Goal: Task Accomplishment & Management: Manage account settings

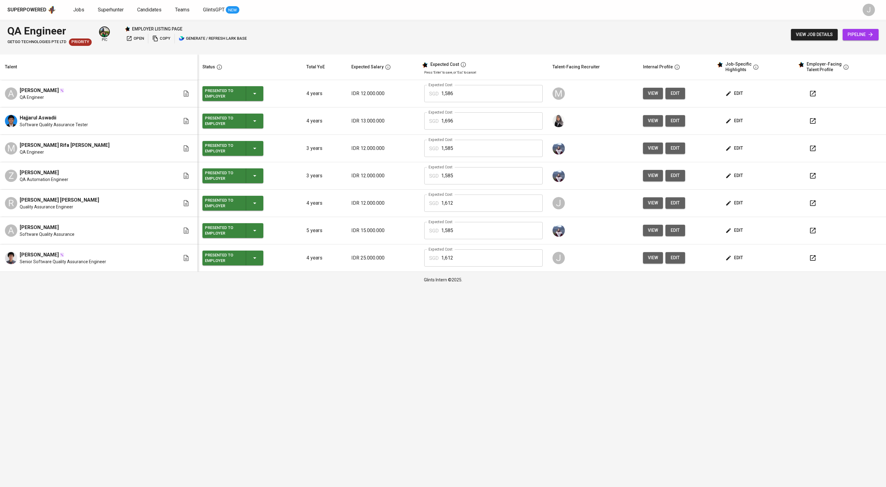
click at [743, 207] on span "edit" at bounding box center [735, 203] width 16 height 8
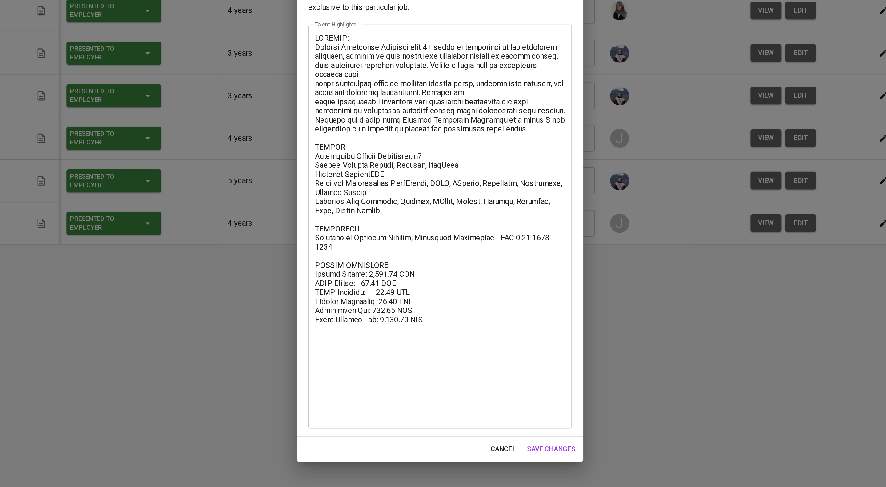
click at [420, 333] on textarea at bounding box center [442, 260] width 161 height 249
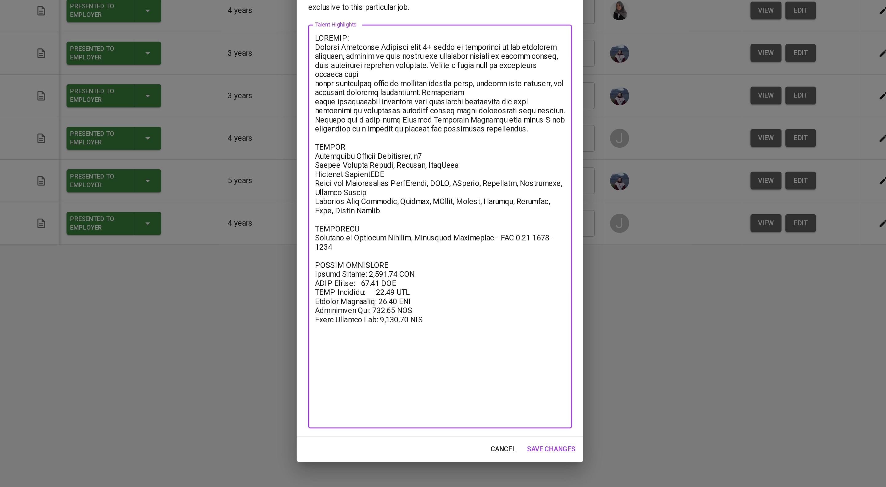
click at [447, 330] on textarea at bounding box center [442, 260] width 161 height 249
click at [440, 340] on textarea at bounding box center [442, 260] width 161 height 249
click at [423, 324] on textarea at bounding box center [442, 260] width 161 height 249
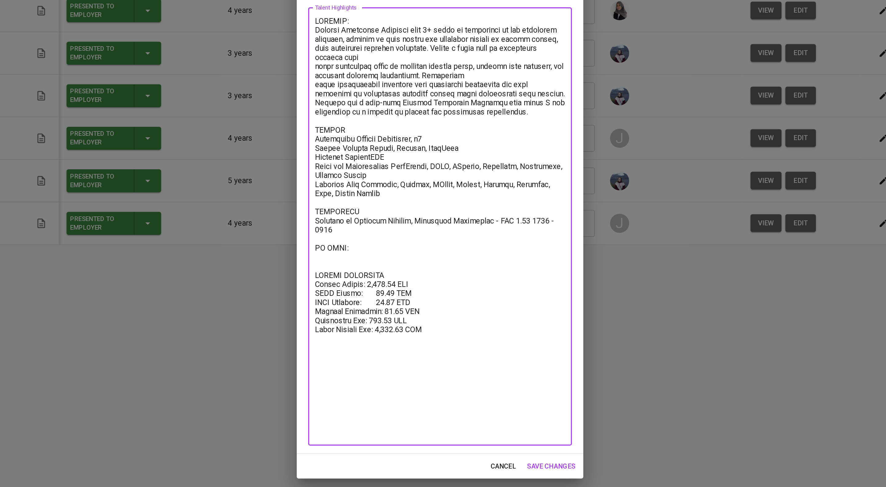
click at [405, 335] on textarea at bounding box center [442, 260] width 161 height 270
paste textarea
paste textarea "https://glints.sg.larksuite.com/file/B7f7bz5e8ogzzIxGJL7lFuzggqd?from=from_copy…"
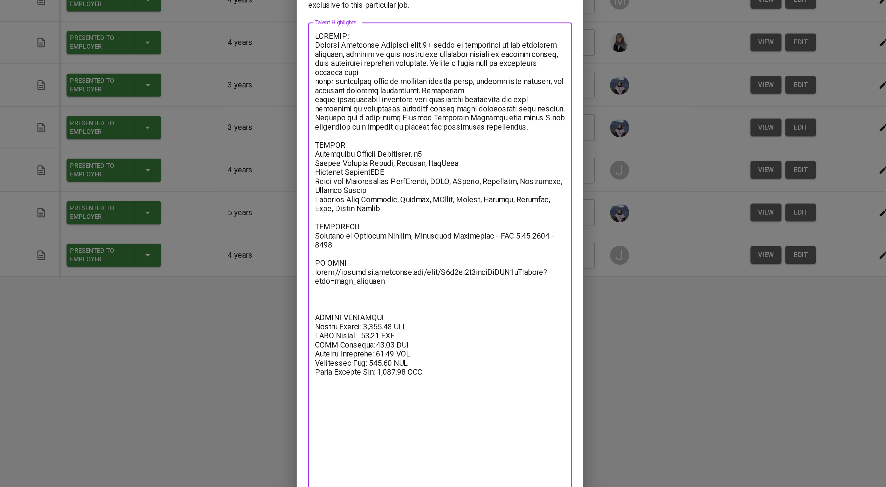
click at [363, 164] on textarea at bounding box center [442, 260] width 161 height 292
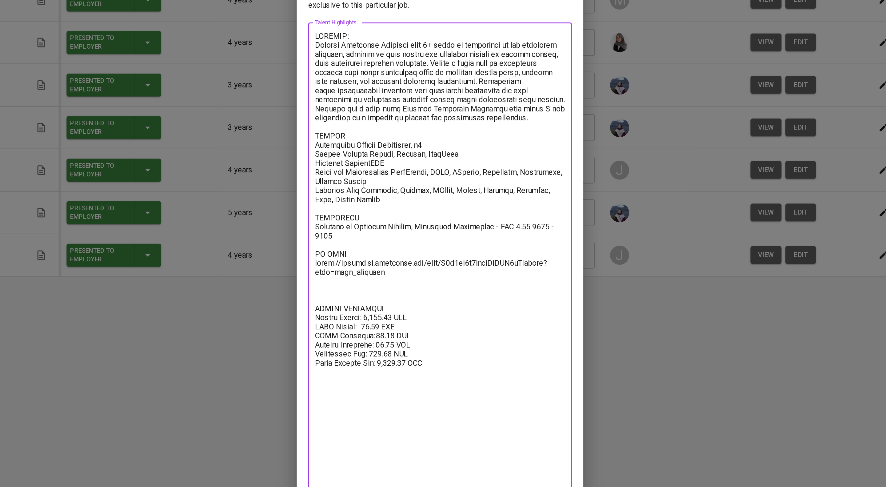
click at [362, 178] on textarea at bounding box center [442, 260] width 161 height 292
click at [363, 144] on textarea at bounding box center [442, 260] width 161 height 292
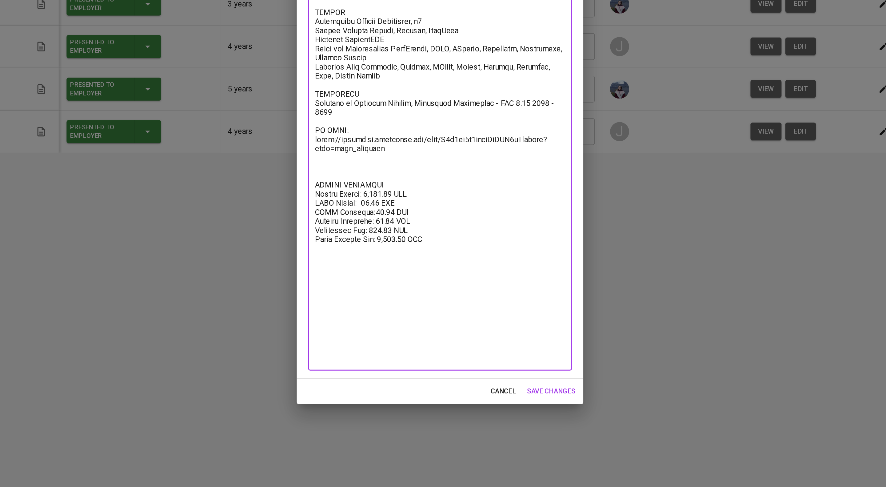
type textarea "SUMMARY: Quality Assurance Engineer with 4+ years of experience in the financia…"
click at [505, 426] on span "save changes" at bounding box center [514, 425] width 31 height 8
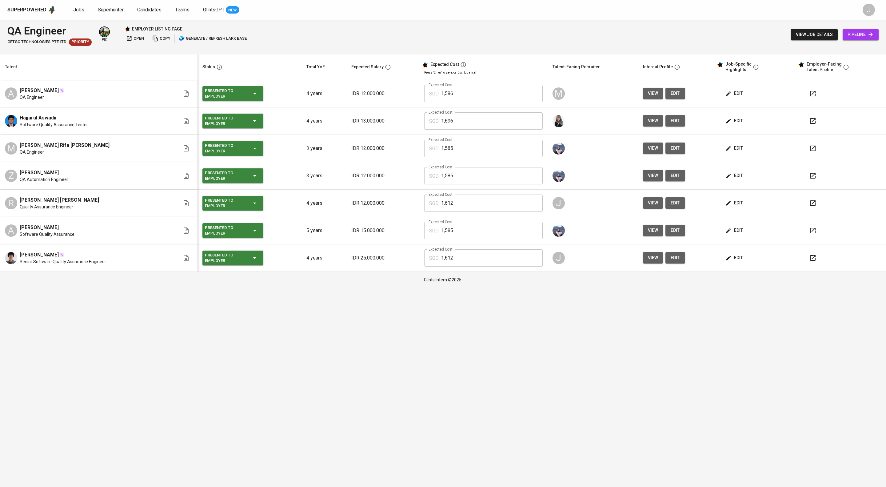
click at [759, 263] on div "edit" at bounding box center [757, 257] width 66 height 11
click at [736, 262] on span "edit" at bounding box center [735, 258] width 16 height 8
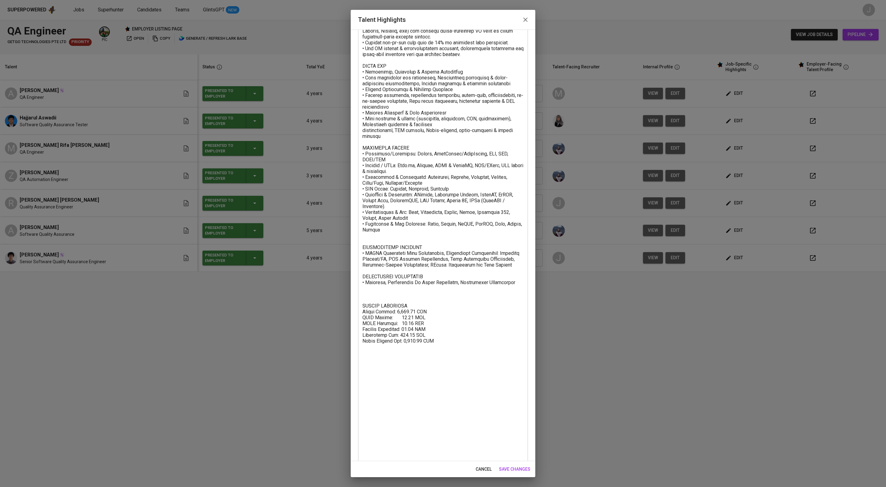
scroll to position [114, 0]
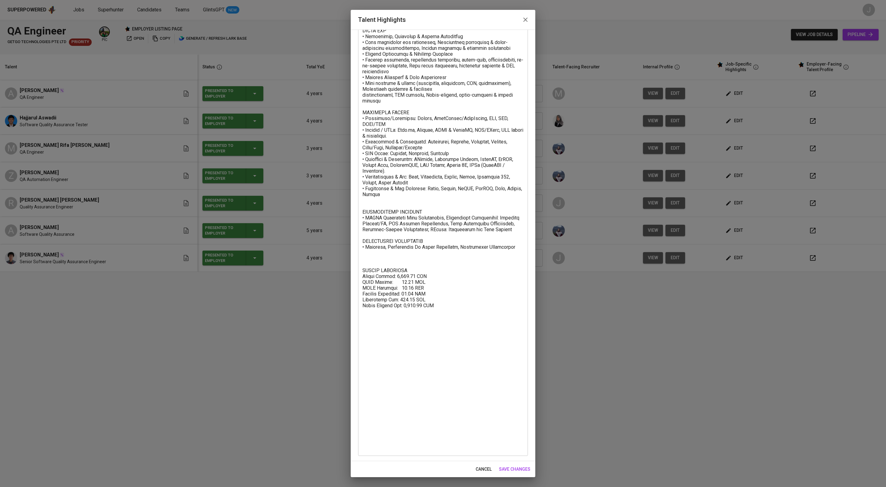
click at [371, 392] on textarea at bounding box center [442, 212] width 161 height 475
click at [373, 380] on textarea at bounding box center [442, 212] width 161 height 475
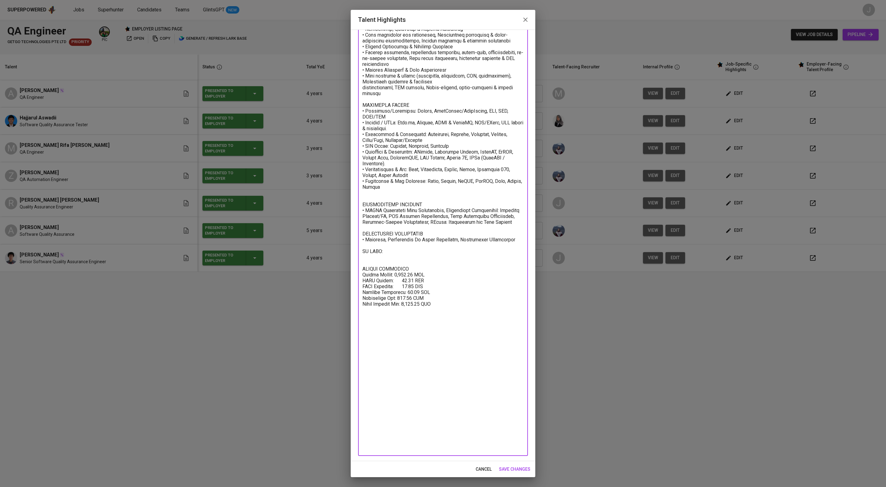
paste textarea "https://glints.sg.larksuite.com/file/BJdQbFcplopLL0xUGxllVLrSglf?from=from_copy…"
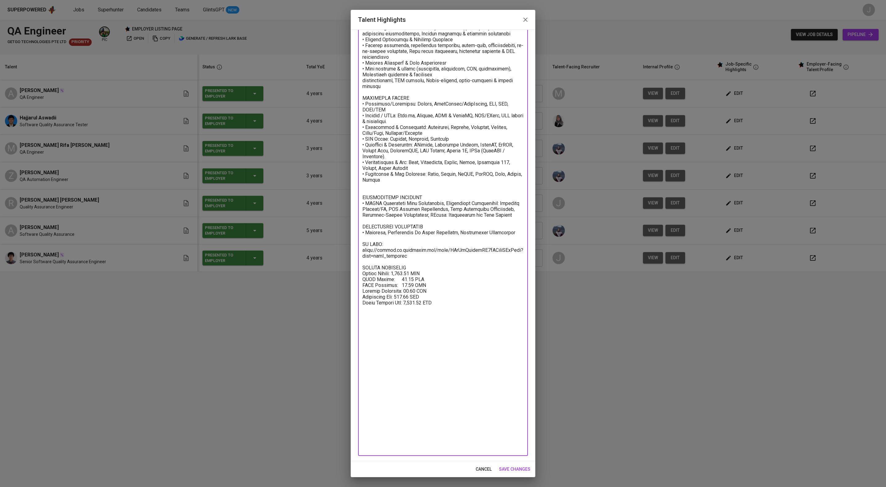
click at [426, 356] on textarea at bounding box center [442, 206] width 161 height 490
click at [411, 361] on textarea at bounding box center [442, 206] width 161 height 490
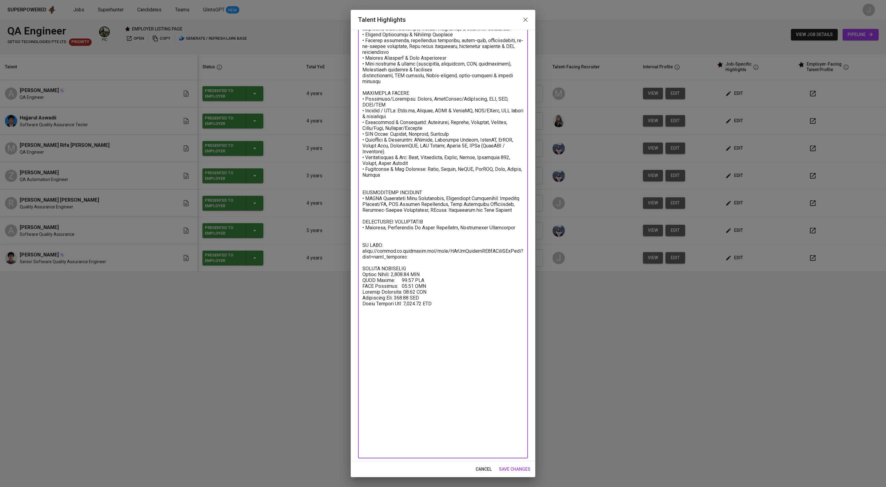
click at [464, 397] on textarea at bounding box center [442, 204] width 161 height 497
type textarea "SUMMARY • Over 4 years specific in Software Quality Engineering. • Highly capab…"
click at [514, 472] on span "save changes" at bounding box center [514, 469] width 31 height 8
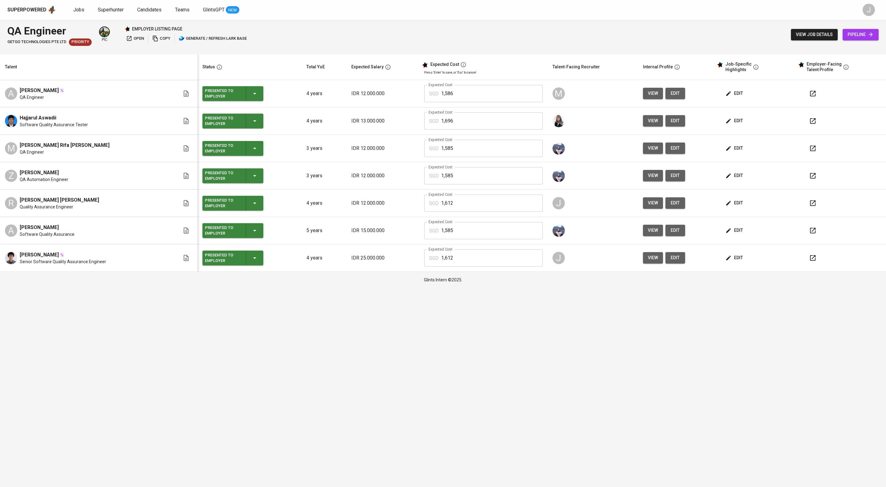
click at [354, 288] on html "Superpowered Jobs Superhunter Candidates Teams GlintsGPT NEW J QA Engineer GetG…" at bounding box center [443, 144] width 886 height 288
click at [658, 262] on span "view" at bounding box center [653, 258] width 10 height 8
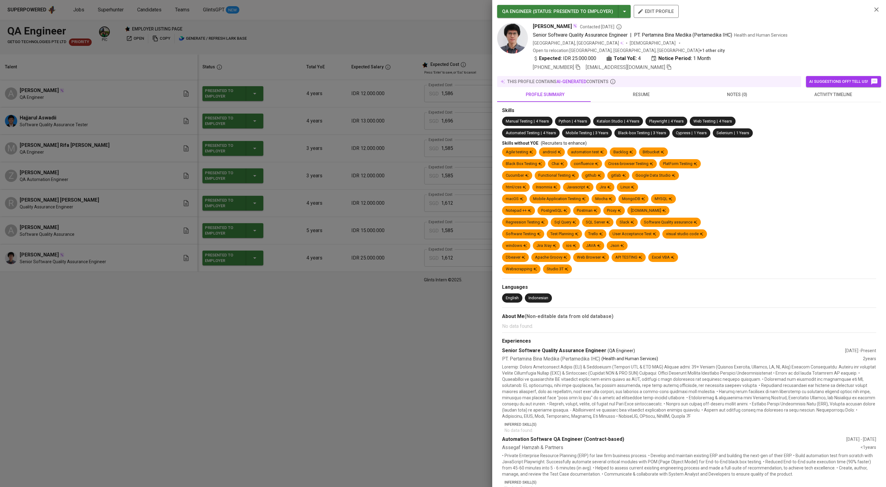
click at [667, 67] on icon "button" at bounding box center [669, 67] width 4 height 5
click at [294, 55] on div at bounding box center [443, 243] width 886 height 487
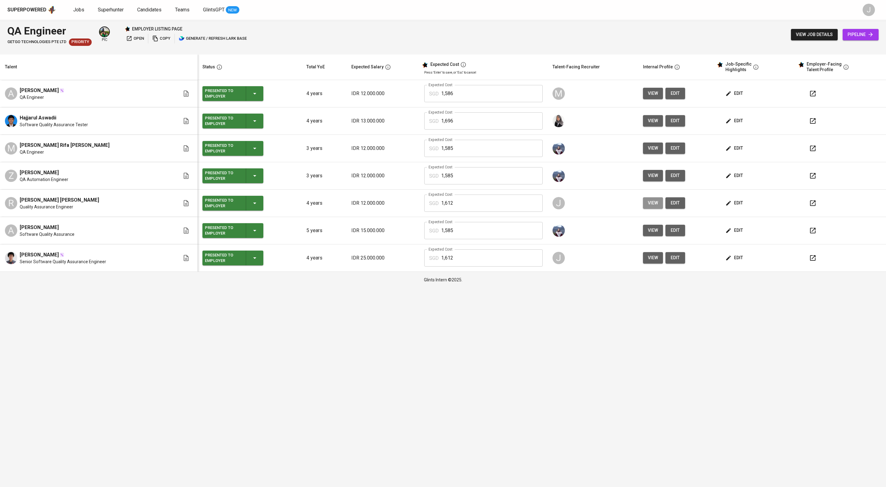
click at [658, 207] on span "view" at bounding box center [653, 203] width 10 height 8
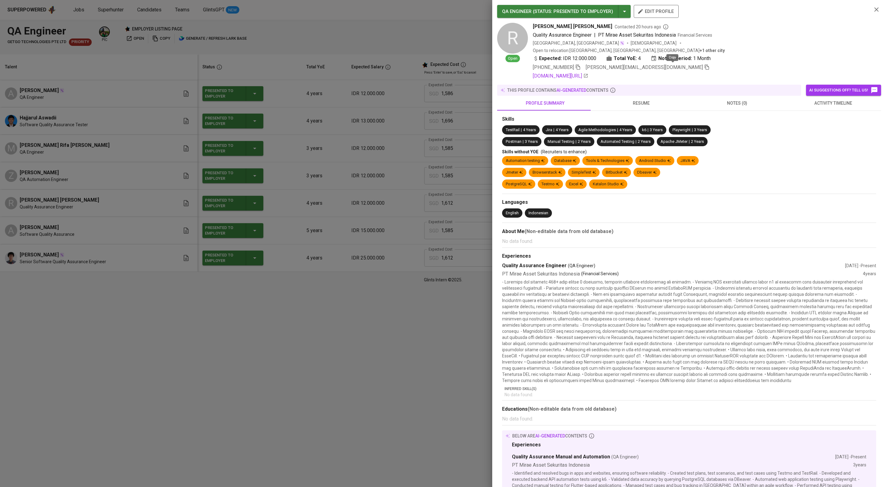
click at [705, 67] on icon "button" at bounding box center [707, 67] width 4 height 5
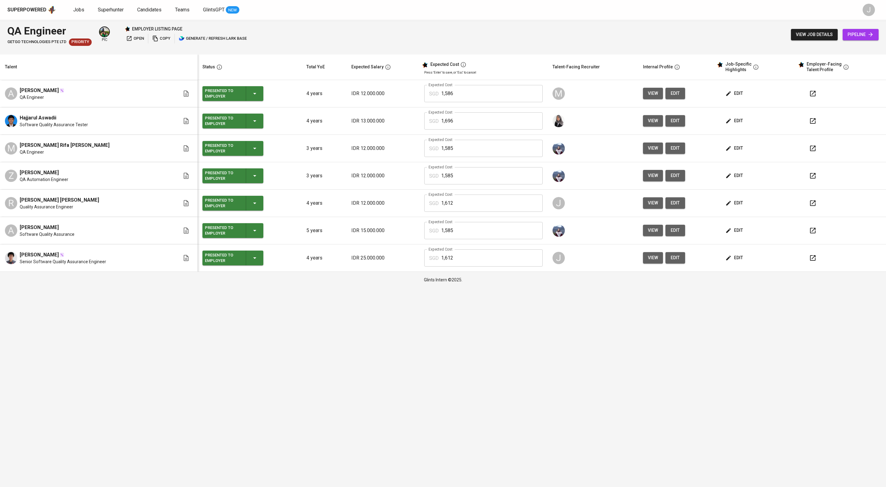
click at [98, 3] on div "Superpowered Jobs Superhunter Candidates Teams GlintsGPT NEW J" at bounding box center [443, 10] width 886 height 20
click at [84, 7] on span "Jobs" at bounding box center [78, 10] width 11 height 6
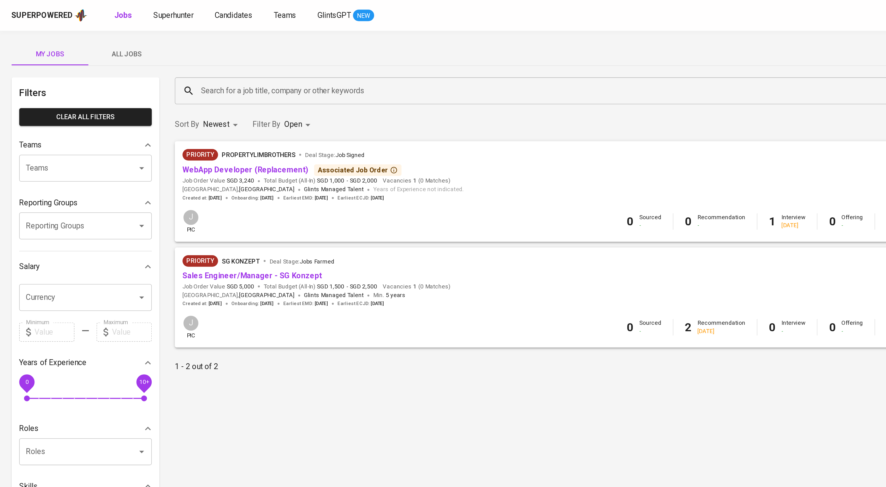
click at [34, 150] on input "Reporting Groups" at bounding box center [46, 145] width 62 height 12
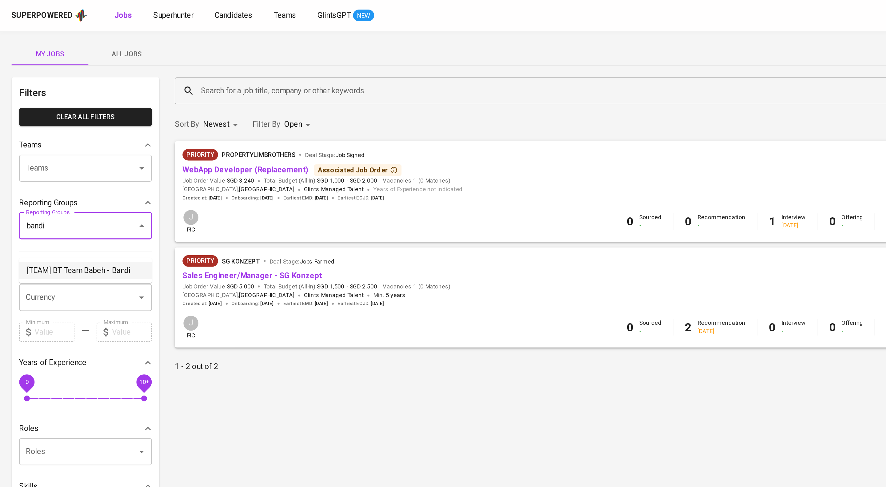
click at [47, 172] on li "[TEAM] BT Team Babeh - Bandi" at bounding box center [54, 173] width 85 height 11
type input "bandi"
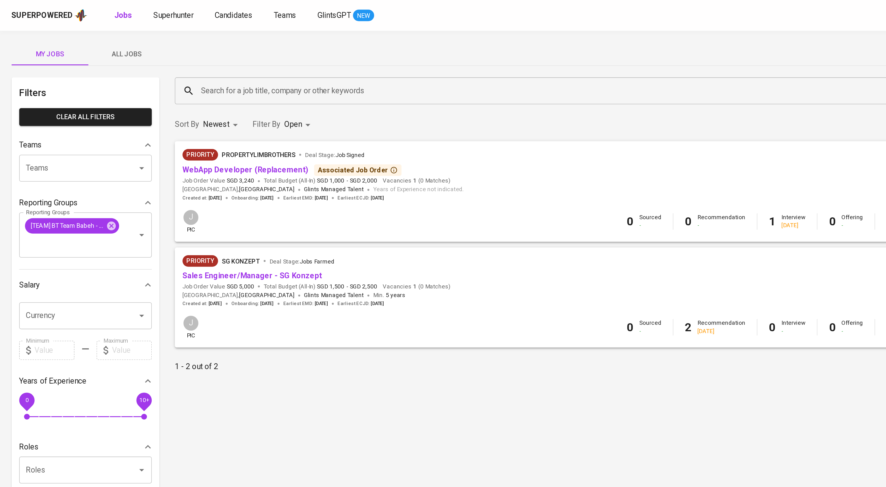
click at [78, 34] on span "All Jobs" at bounding box center [81, 35] width 42 height 8
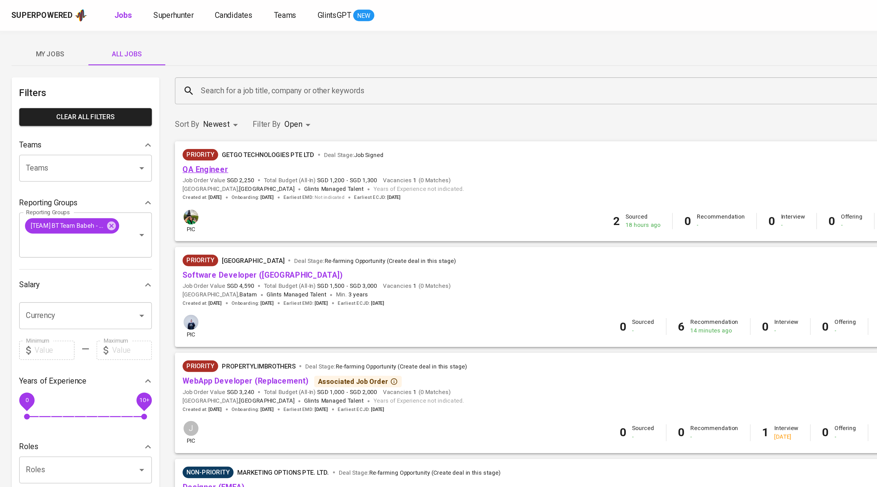
click at [135, 111] on link "QA Engineer" at bounding box center [131, 109] width 29 height 6
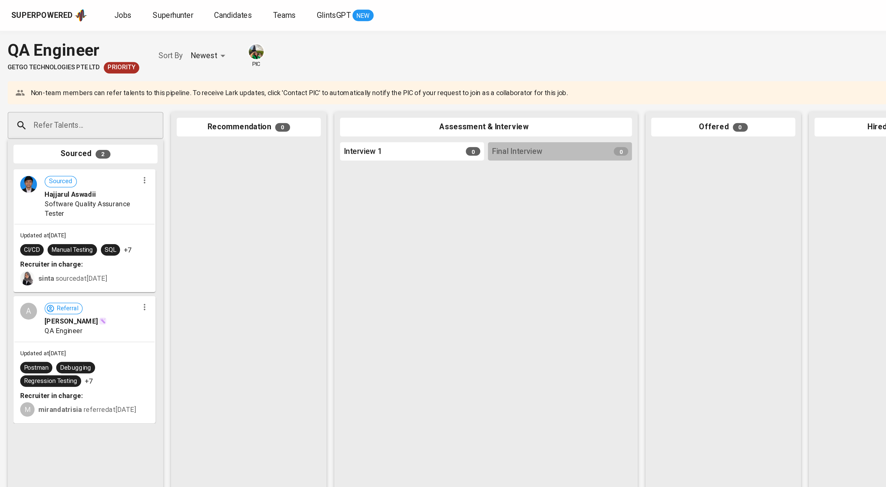
click at [62, 84] on input "Refer Talents..." at bounding box center [52, 80] width 65 height 12
paste input "[EMAIL_ADDRESS][DOMAIN_NAME]"
type input "[EMAIL_ADDRESS][DOMAIN_NAME]"
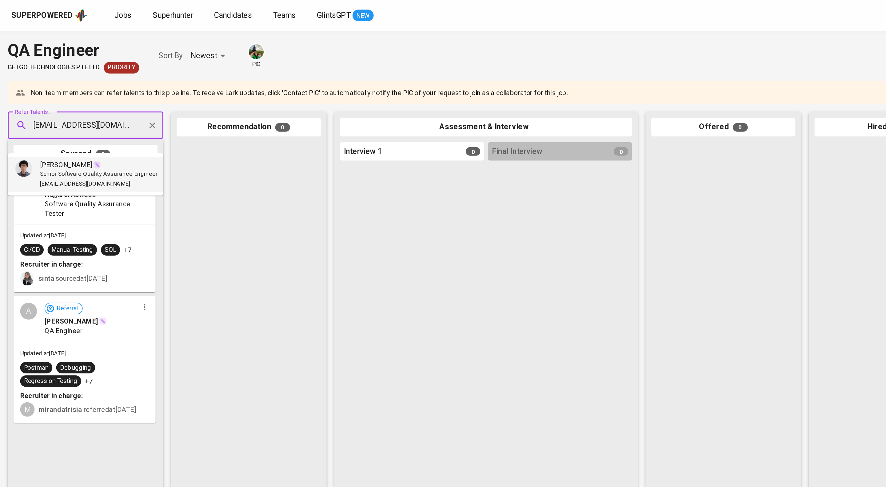
click at [70, 112] on span "Senior Software Quality Assurance Engineer" at bounding box center [63, 112] width 75 height 6
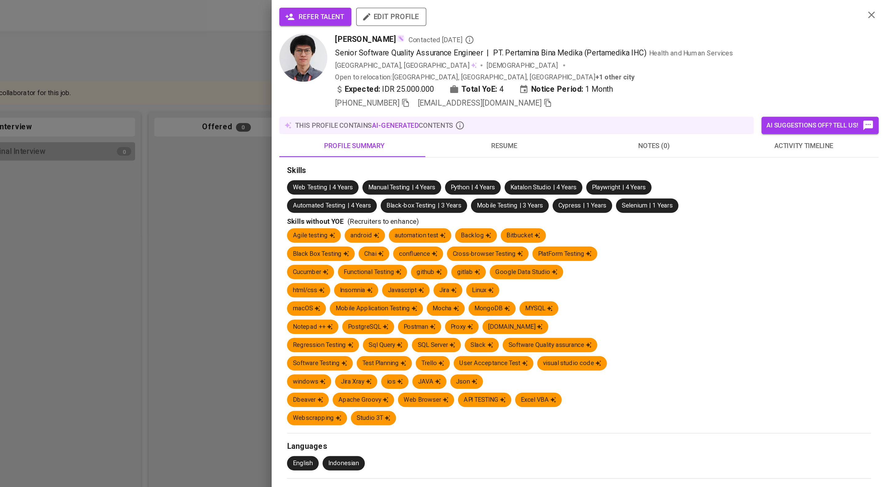
click at [538, 9] on span "refer talent" at bounding box center [520, 11] width 36 height 8
click at [204, 10] on div at bounding box center [443, 243] width 886 height 487
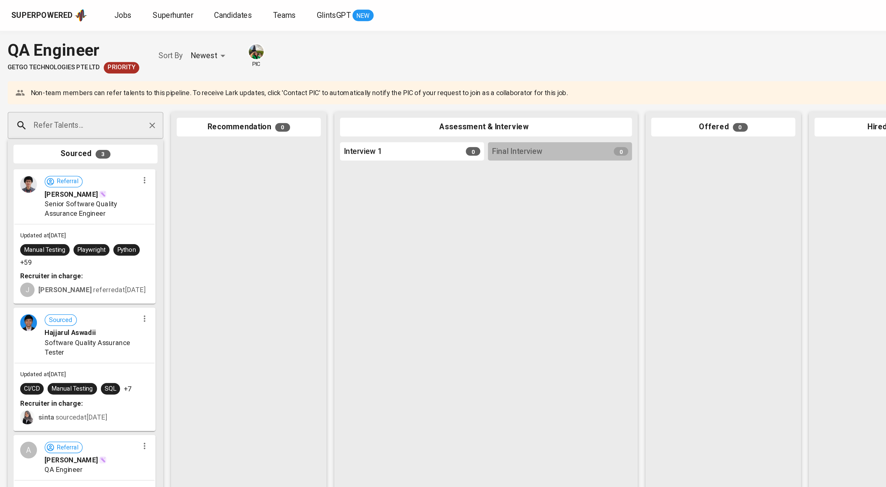
click at [65, 86] on input "Refer Talents..." at bounding box center [52, 80] width 65 height 12
paste input "[PERSON_NAME][EMAIL_ADDRESS][DOMAIN_NAME]"
type input "[PERSON_NAME][EMAIL_ADDRESS][DOMAIN_NAME]"
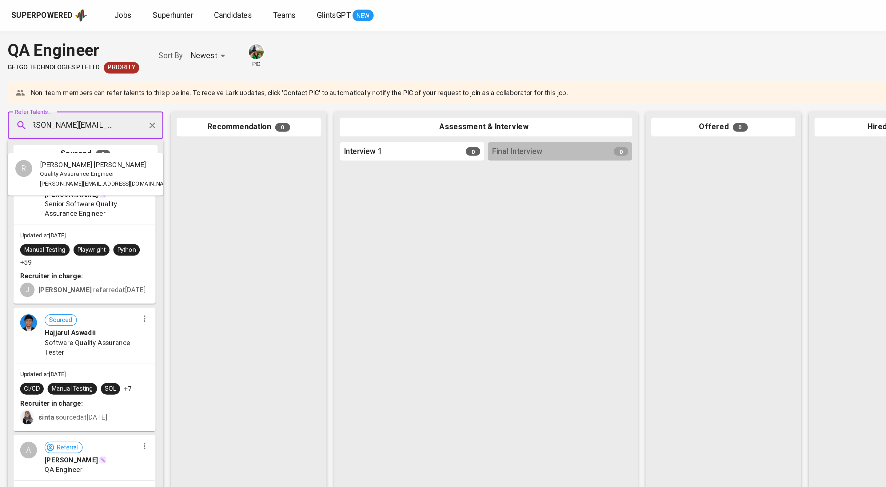
click at [58, 105] on span "[PERSON_NAME] [PERSON_NAME]" at bounding box center [60, 105] width 68 height 6
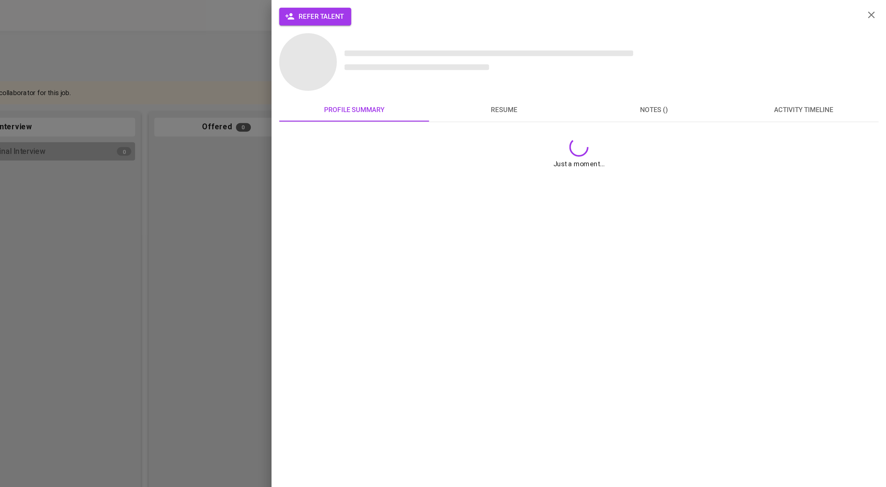
scroll to position [0, 0]
click at [538, 13] on span "refer talent" at bounding box center [520, 11] width 36 height 8
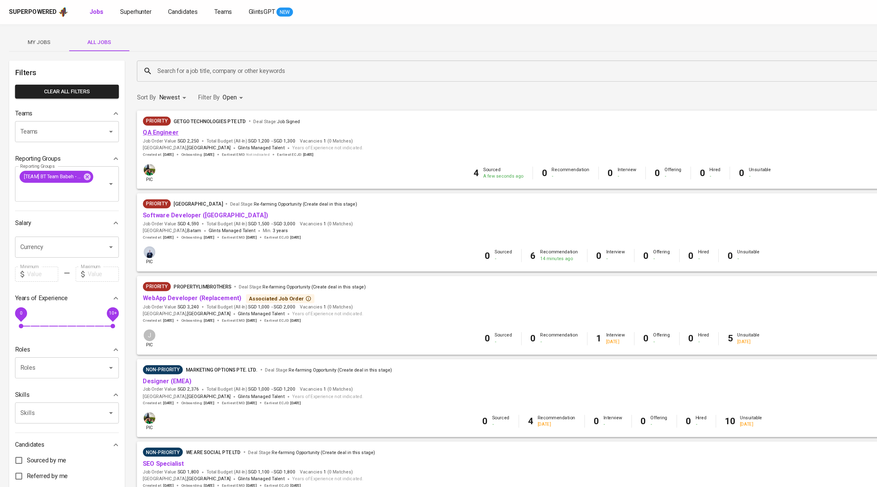
click at [130, 111] on link "QA Engineer" at bounding box center [131, 109] width 29 height 6
click at [175, 179] on link "Software Developer ([GEOGRAPHIC_DATA])" at bounding box center [168, 176] width 102 height 6
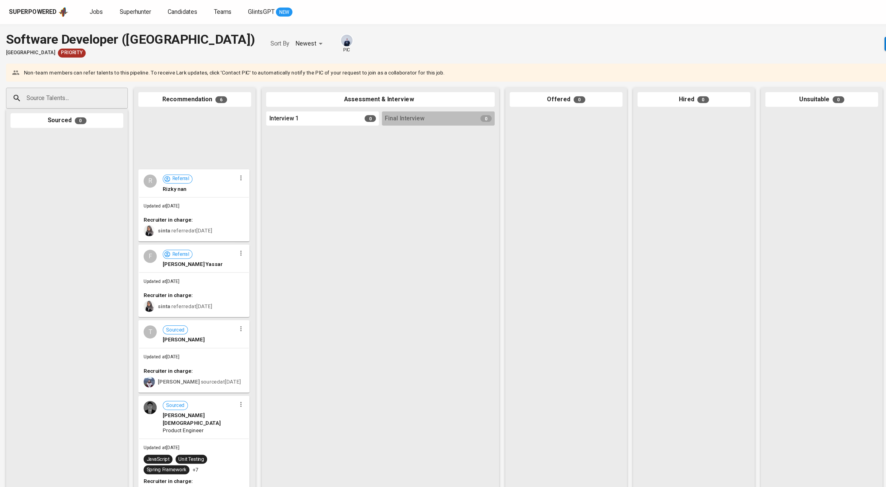
scroll to position [115, 0]
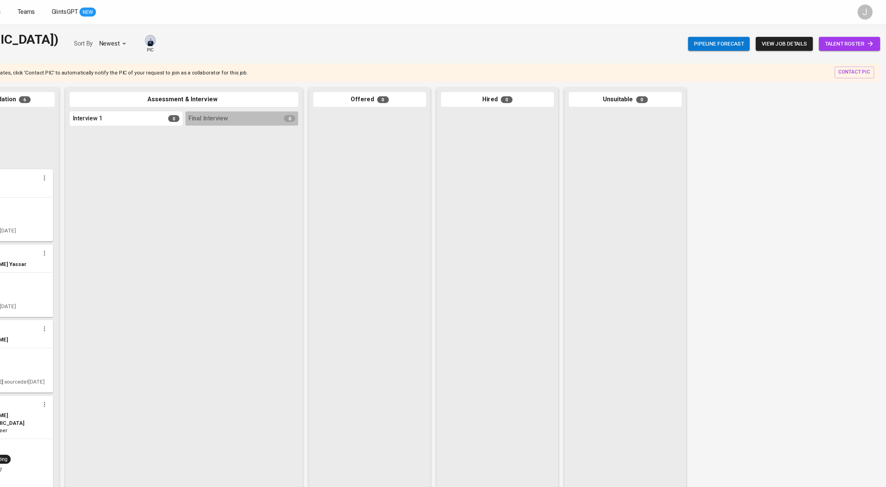
click at [870, 33] on span "talent roster" at bounding box center [856, 36] width 40 height 8
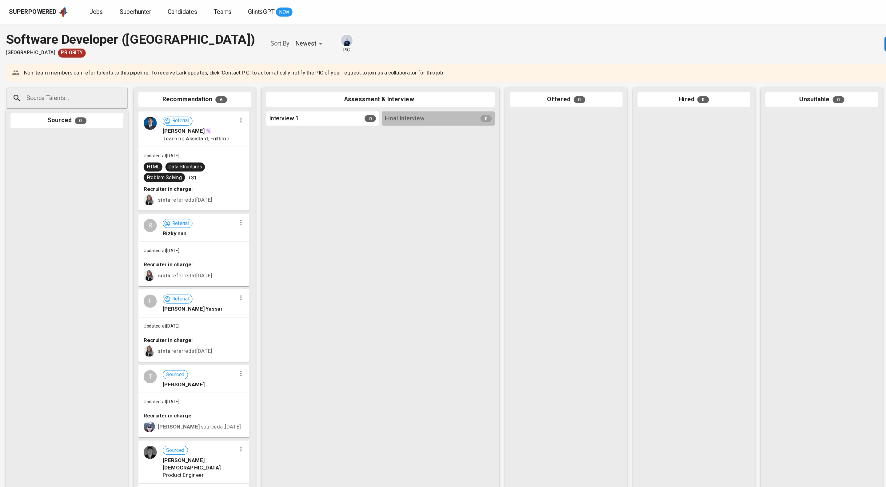
scroll to position [35, 0]
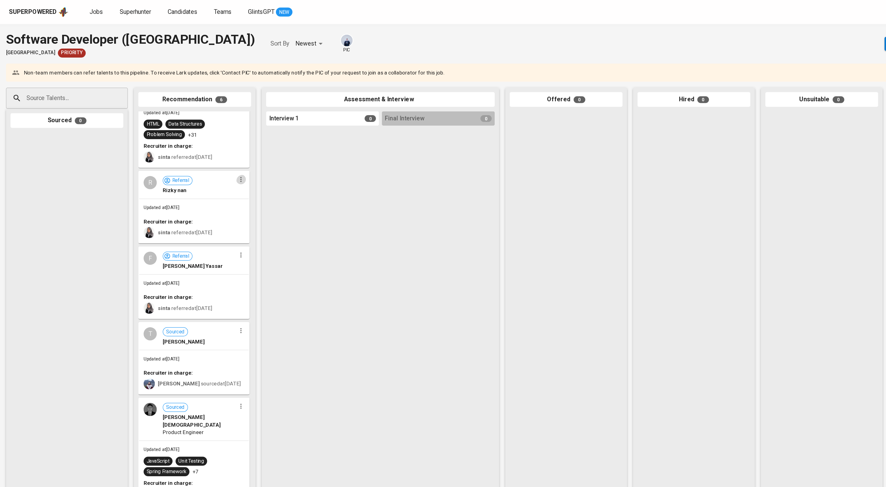
click at [195, 151] on button "button" at bounding box center [197, 147] width 8 height 8
click at [237, 199] on li "View profile" at bounding box center [217, 194] width 55 height 9
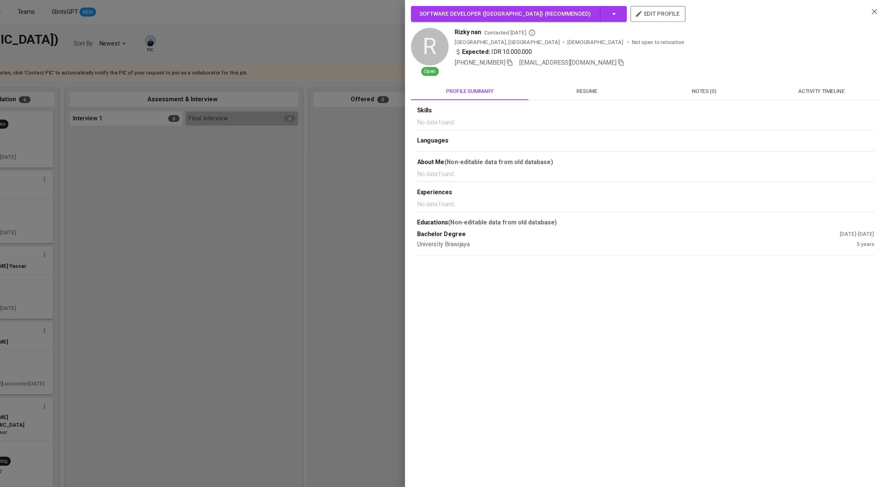
click at [849, 77] on span "activity timeline" at bounding box center [833, 75] width 89 height 8
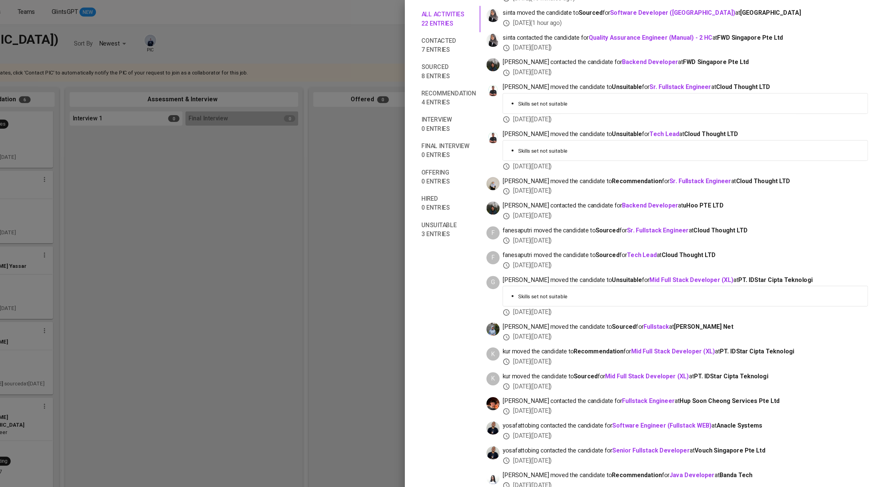
scroll to position [255, 0]
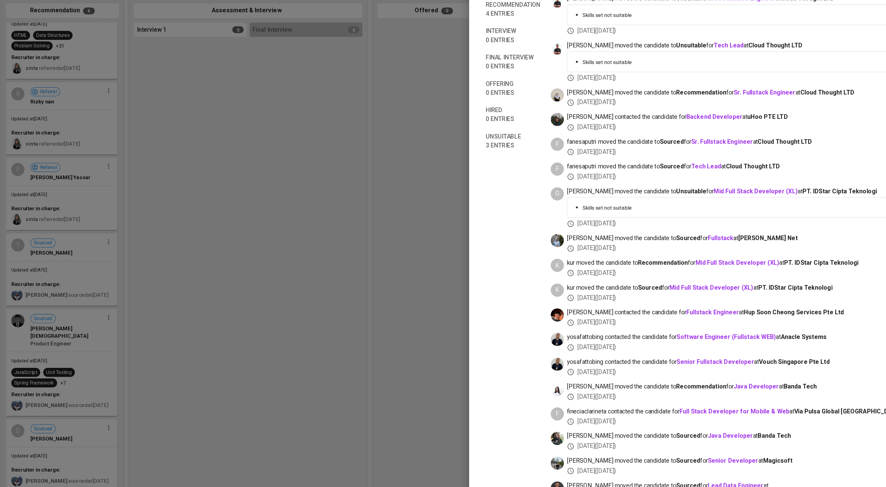
click at [354, 323] on div at bounding box center [443, 243] width 886 height 487
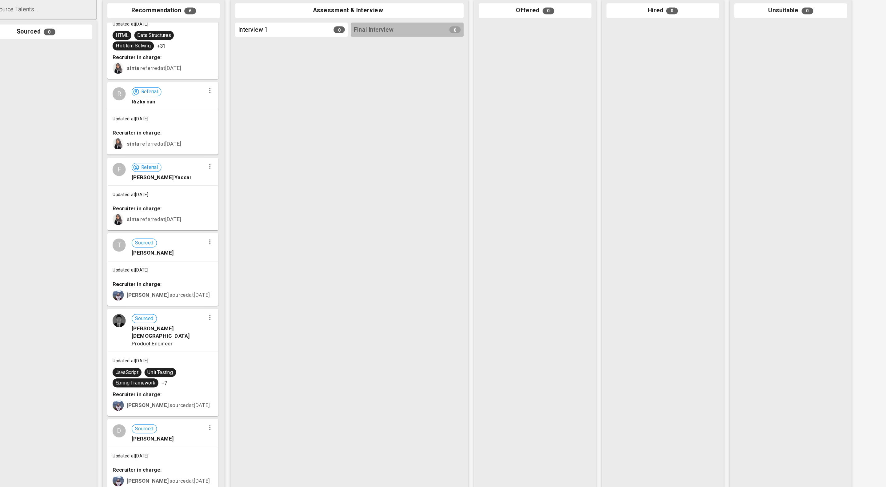
scroll to position [115, 0]
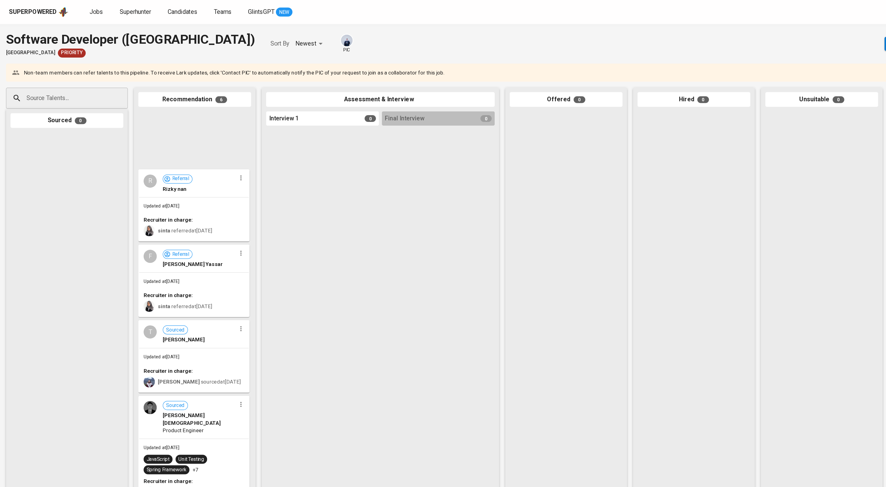
click at [90, 86] on div "Source Talents..." at bounding box center [55, 80] width 100 height 17
paste input "[EMAIL_ADDRESS][DOMAIN_NAME]"
type input "[EMAIL_ADDRESS][DOMAIN_NAME]"
click at [67, 104] on span "[PERSON_NAME] [PERSON_NAME]" at bounding box center [60, 105] width 68 height 6
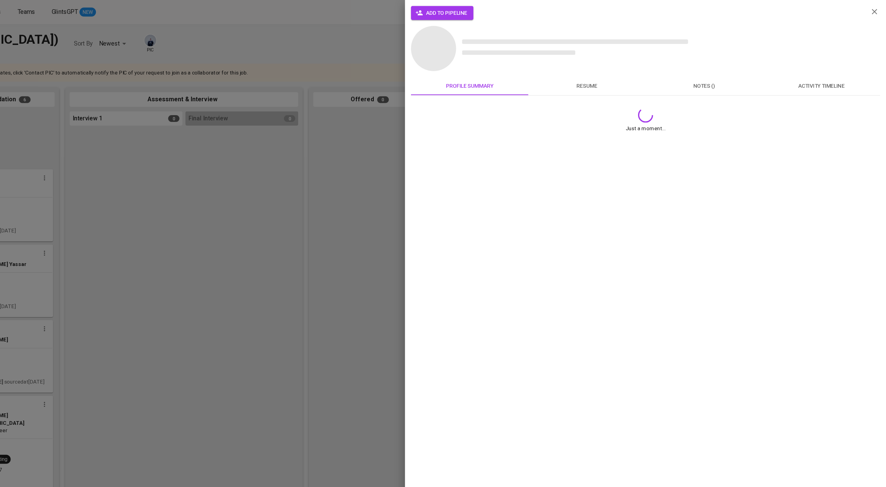
scroll to position [0, 0]
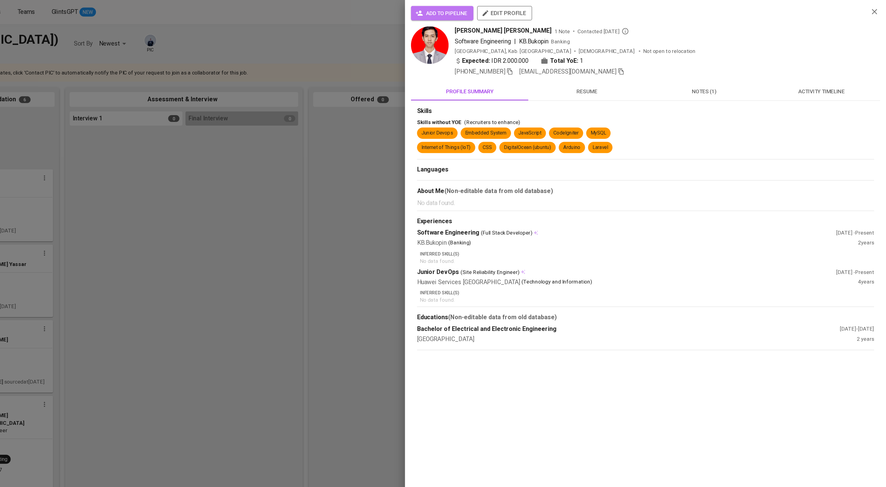
click at [536, 10] on span "add to pipeline" at bounding box center [522, 11] width 41 height 8
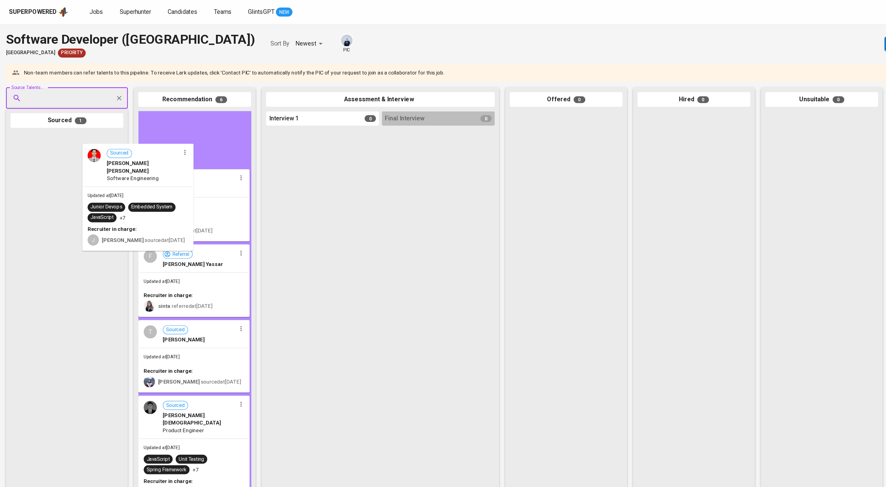
scroll to position [111, 0]
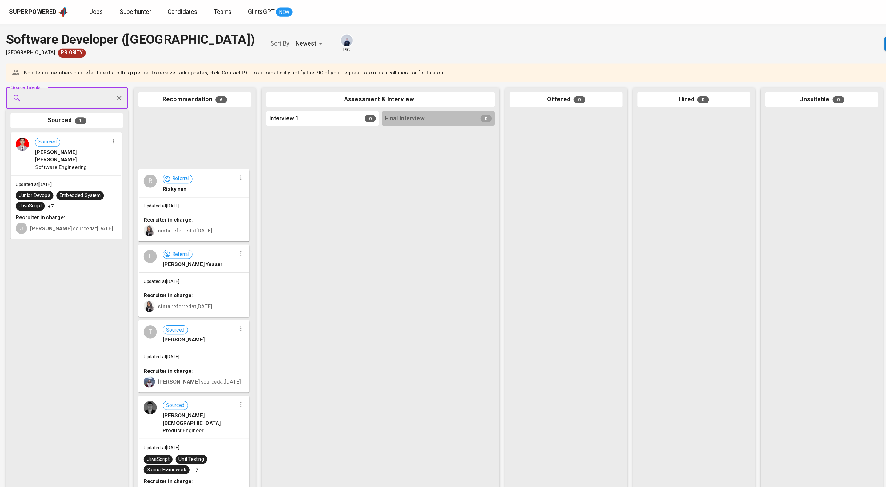
drag, startPoint x: 61, startPoint y: 134, endPoint x: 143, endPoint y: 134, distance: 81.8
drag, startPoint x: 68, startPoint y: 126, endPoint x: 141, endPoint y: 133, distance: 73.6
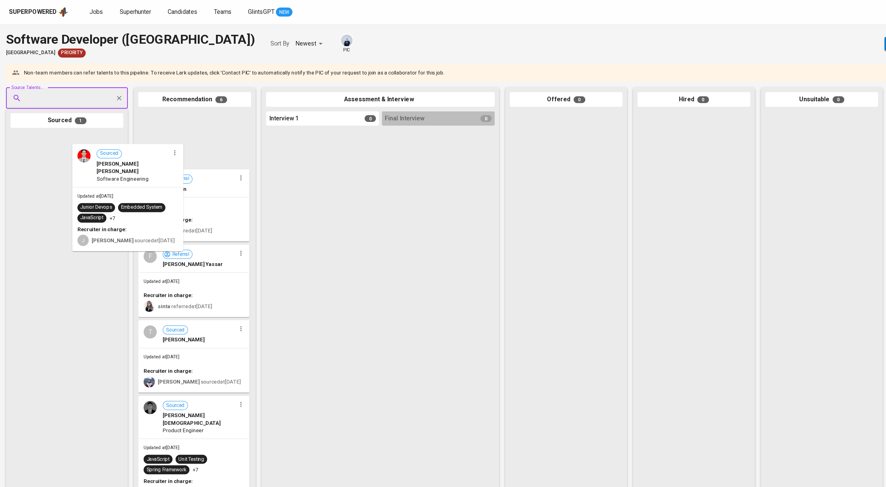
scroll to position [109, 0]
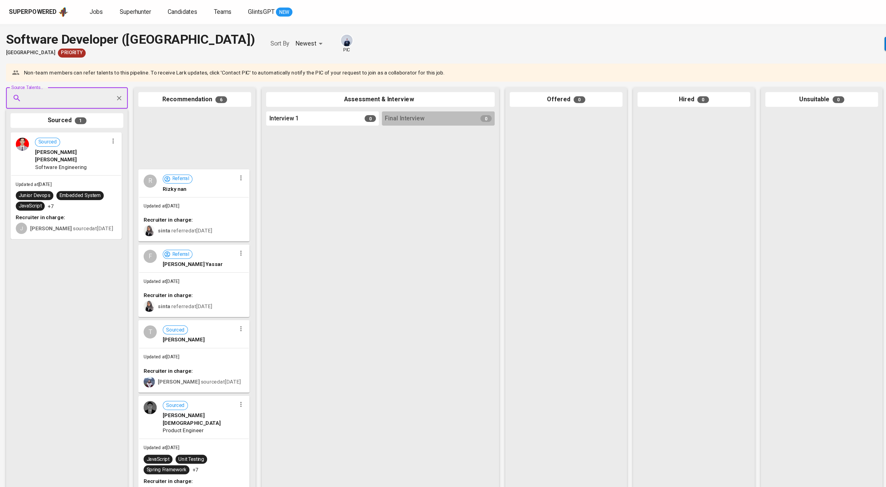
drag, startPoint x: 93, startPoint y: 154, endPoint x: 135, endPoint y: 173, distance: 46.5
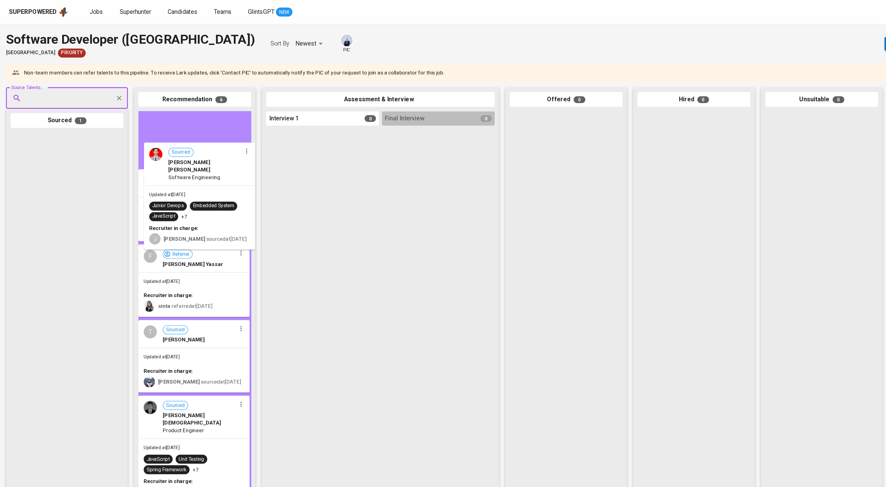
scroll to position [106, 0]
drag, startPoint x: 73, startPoint y: 164, endPoint x: 216, endPoint y: 165, distance: 143.1
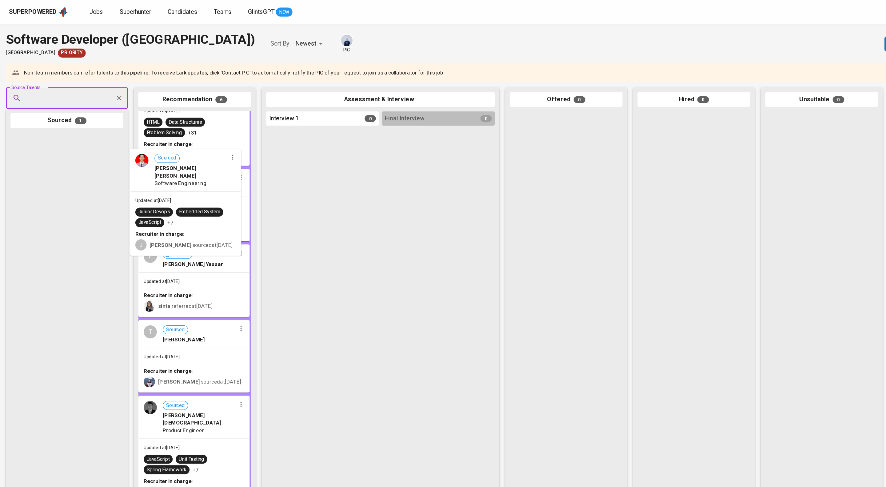
drag, startPoint x: 86, startPoint y: 163, endPoint x: 189, endPoint y: 169, distance: 102.9
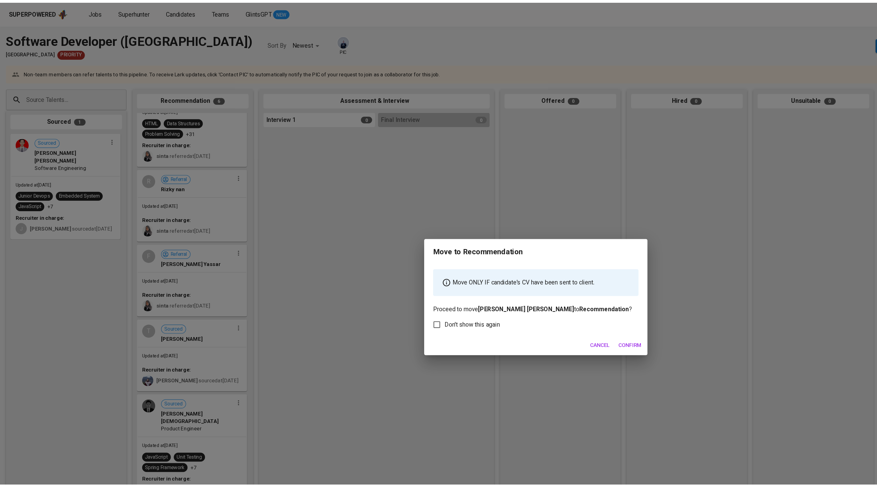
scroll to position [85, 0]
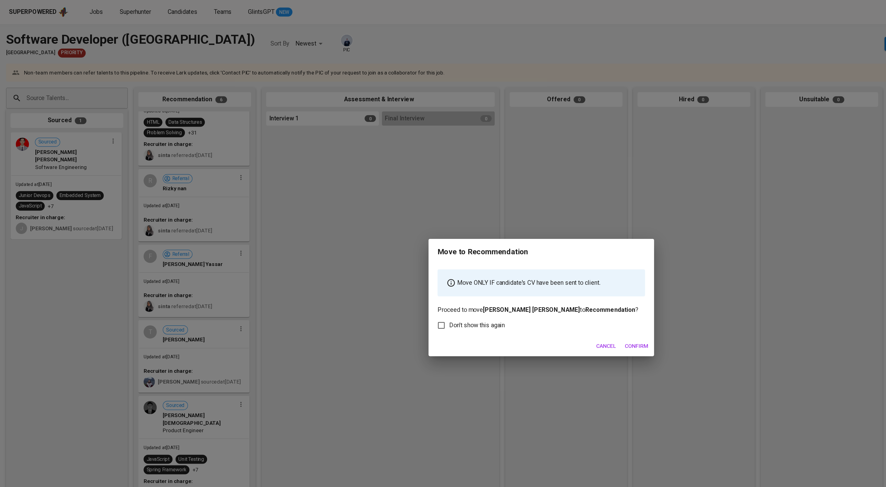
click at [527, 287] on span "Confirm" at bounding box center [520, 283] width 19 height 8
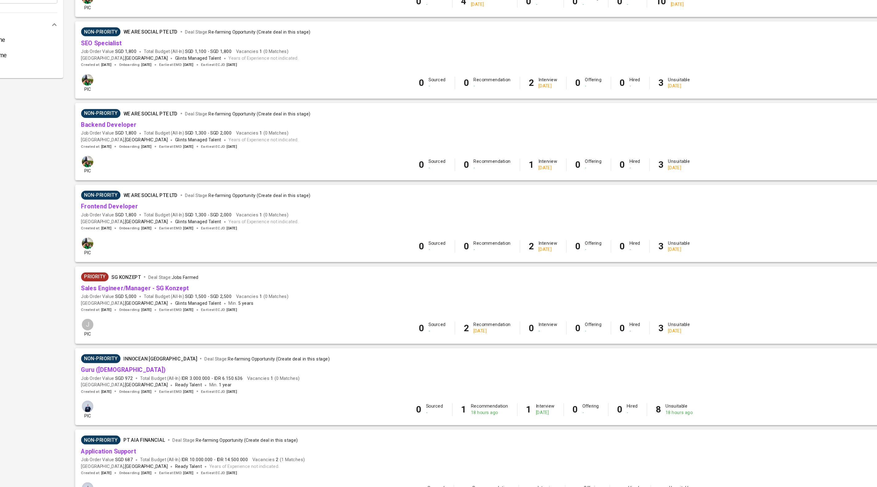
scroll to position [417, 0]
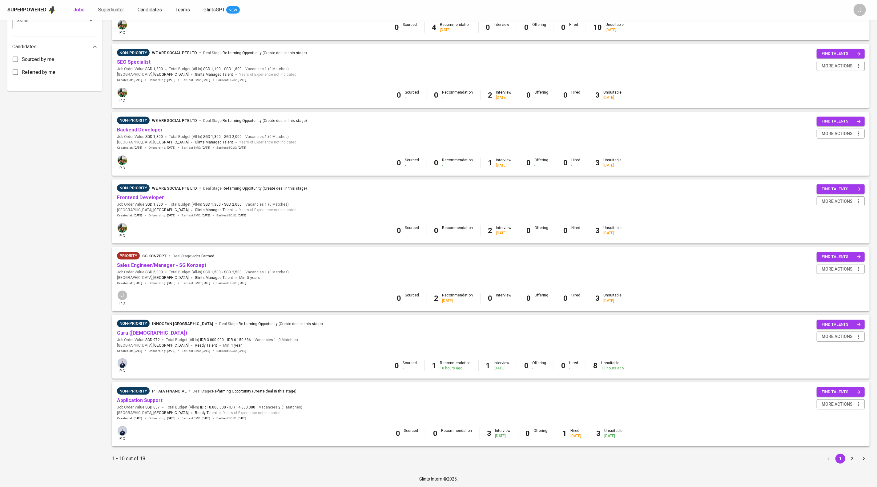
click at [850, 459] on button "2" at bounding box center [852, 459] width 10 height 10
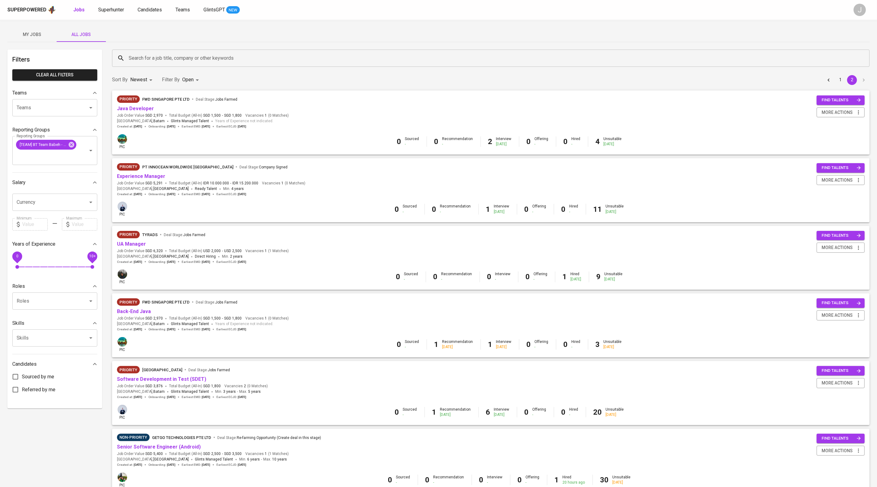
scroll to position [262, 0]
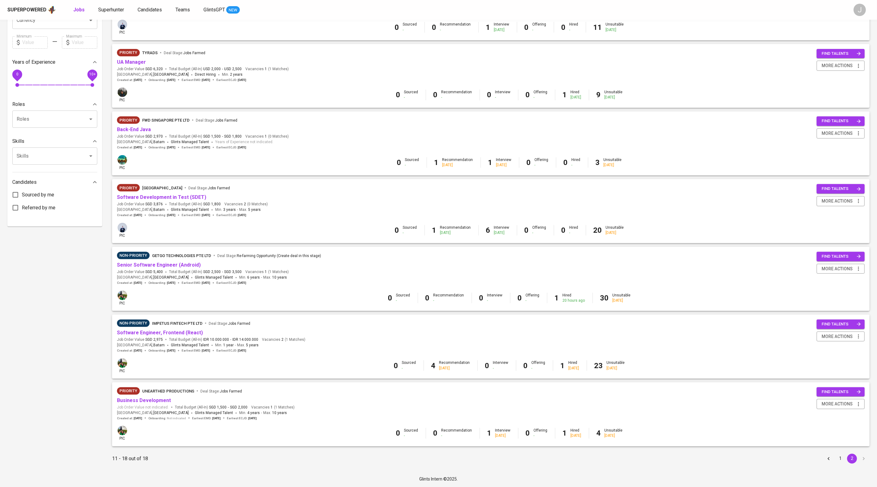
click at [841, 456] on button "1" at bounding box center [840, 459] width 10 height 10
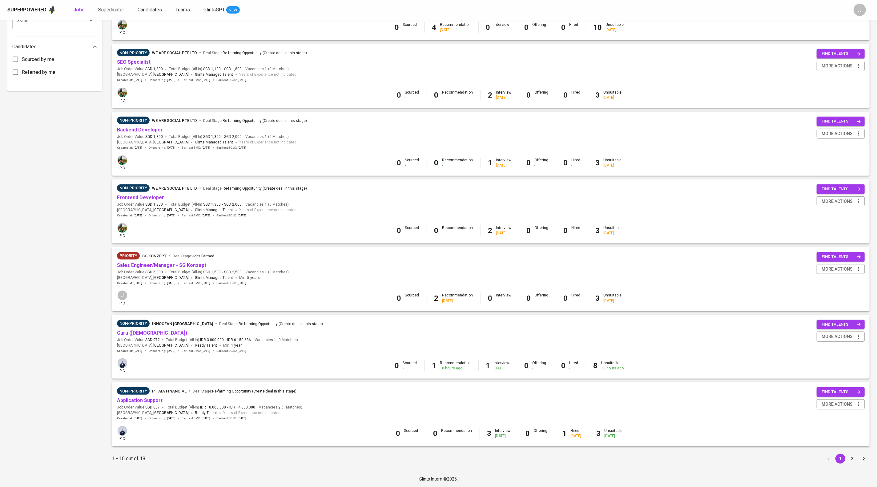
scroll to position [417, 0]
